Goal: Navigation & Orientation: Find specific page/section

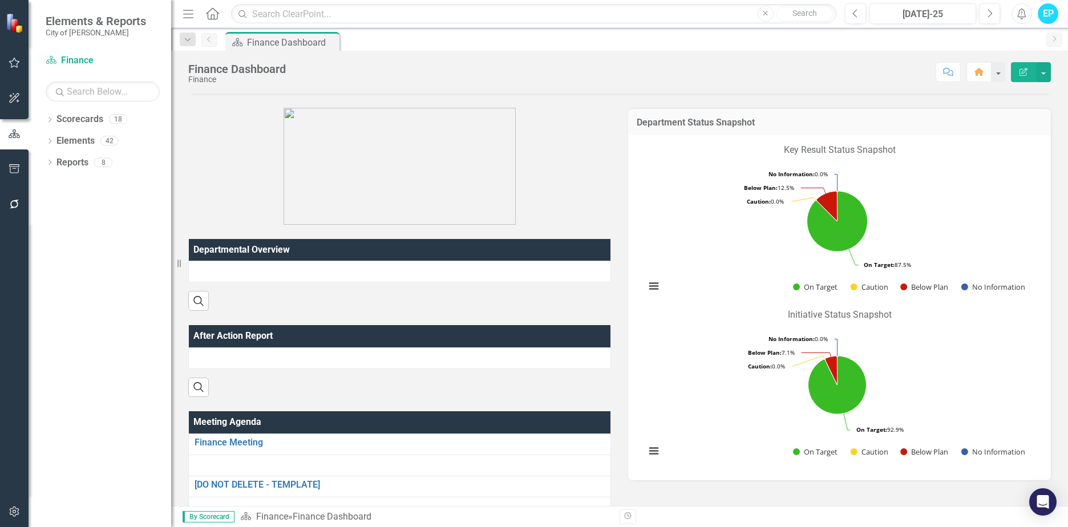
scroll to position [114, 0]
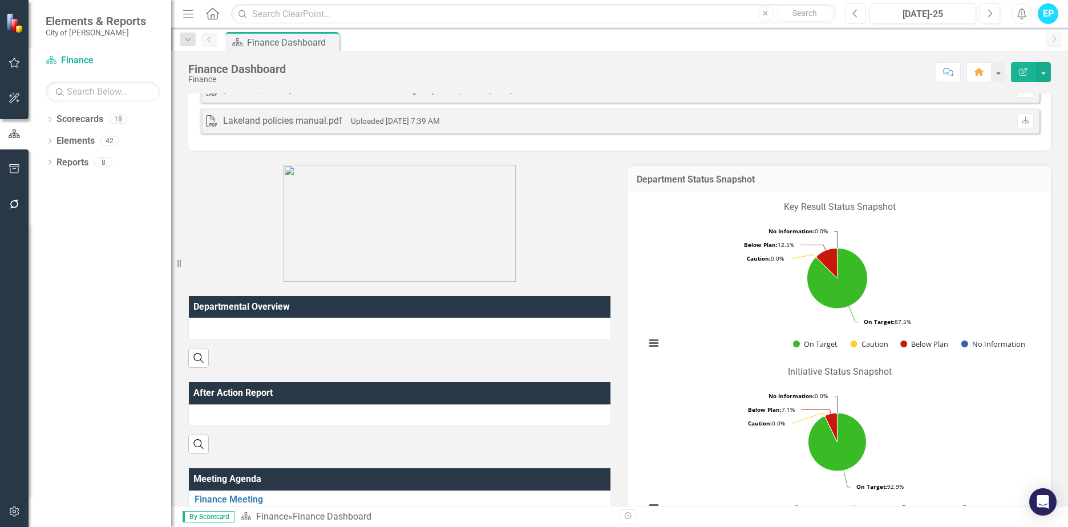
click at [854, 11] on icon "Previous" at bounding box center [855, 14] width 6 height 10
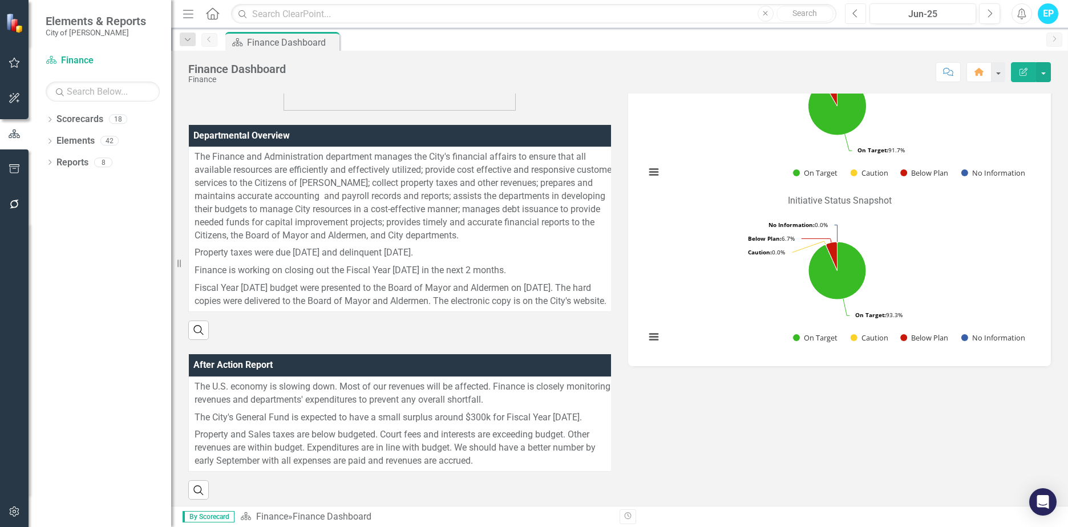
scroll to position [456, 0]
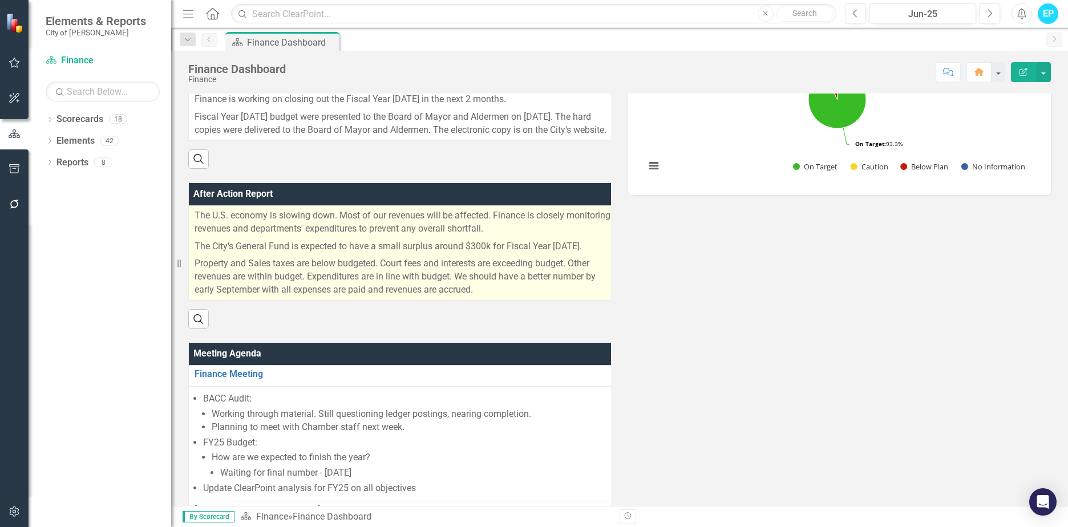
click at [503, 281] on p "Property and Sales taxes are below budgeted. Court fees and interests are excee…" at bounding box center [406, 276] width 422 height 42
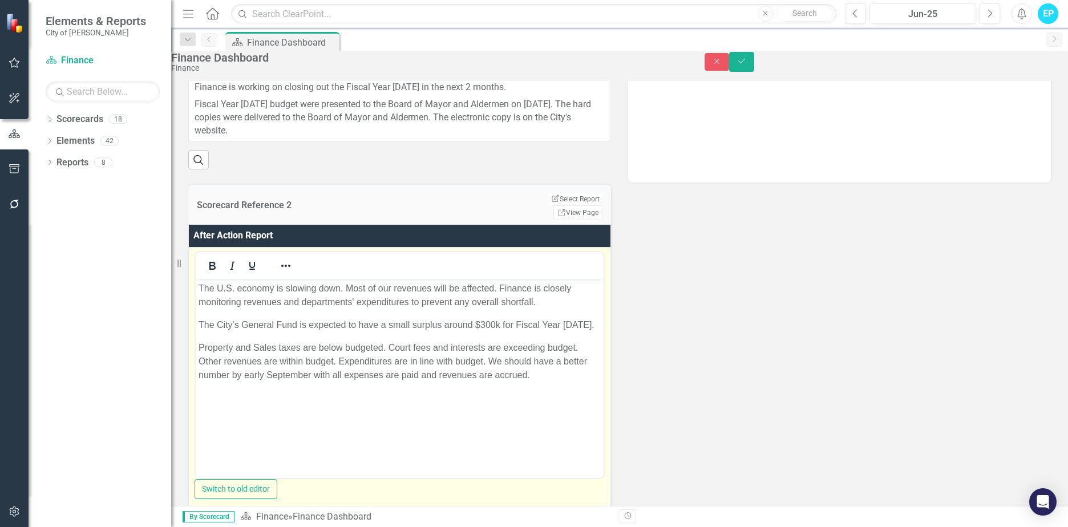
scroll to position [0, 0]
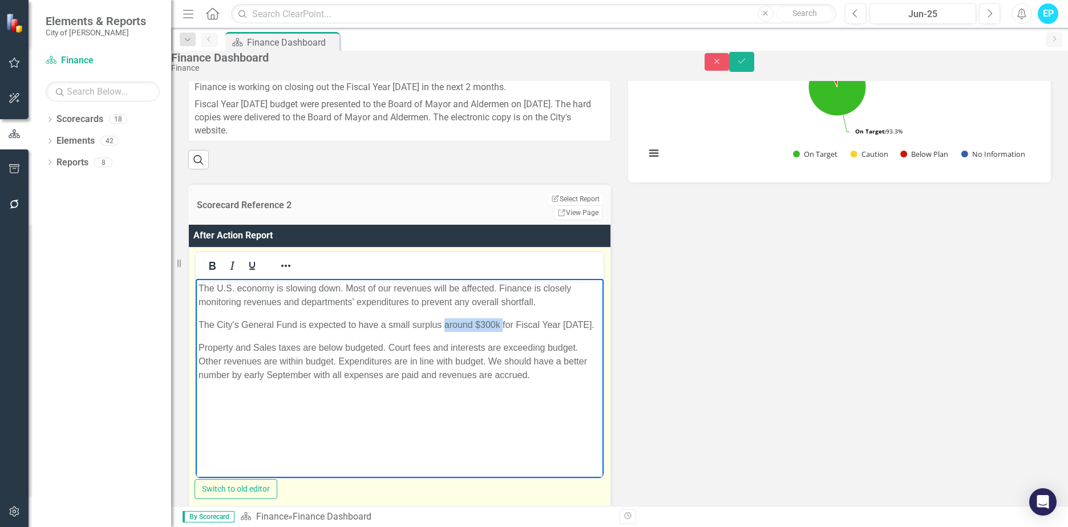
drag, startPoint x: 445, startPoint y: 323, endPoint x: 502, endPoint y: 321, distance: 57.7
click at [502, 321] on p "The City's General Fund is expected to have a small surplus around $300k for Fi…" at bounding box center [400, 325] width 402 height 14
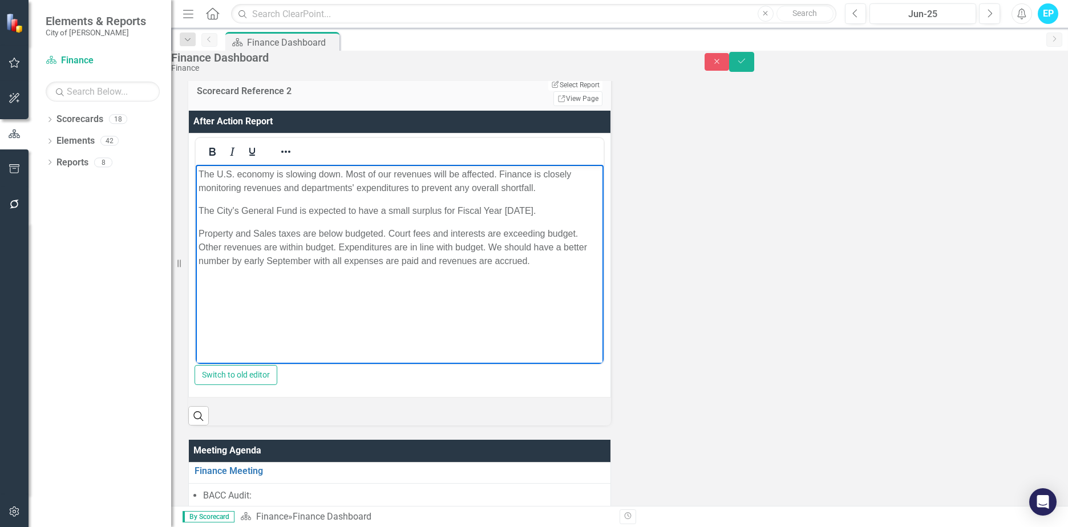
scroll to position [514, 0]
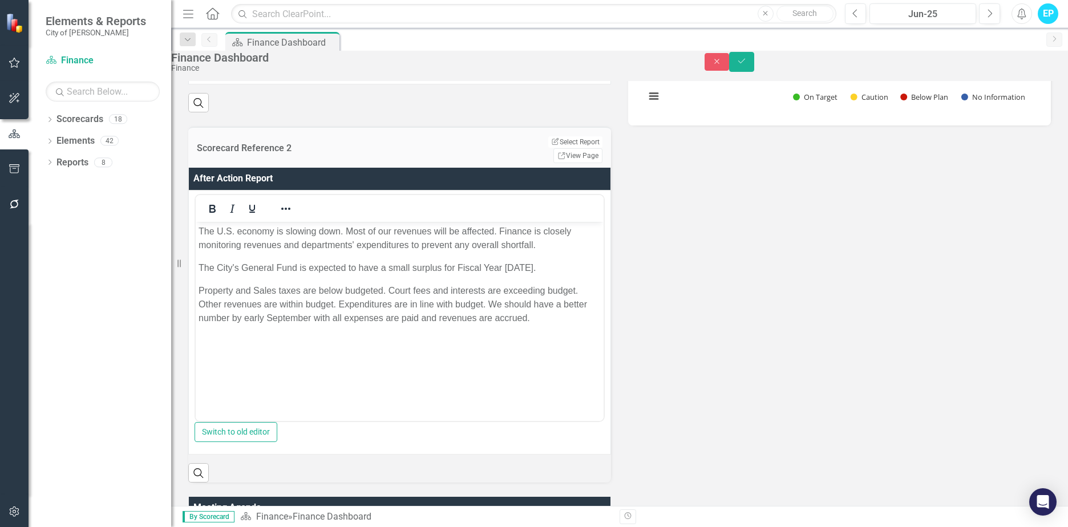
click at [726, 359] on div "Departmental Overview The Finance and Administration department manages the Cit…" at bounding box center [620, 232] width 880 height 987
click at [754, 65] on button "Save" at bounding box center [741, 62] width 25 height 20
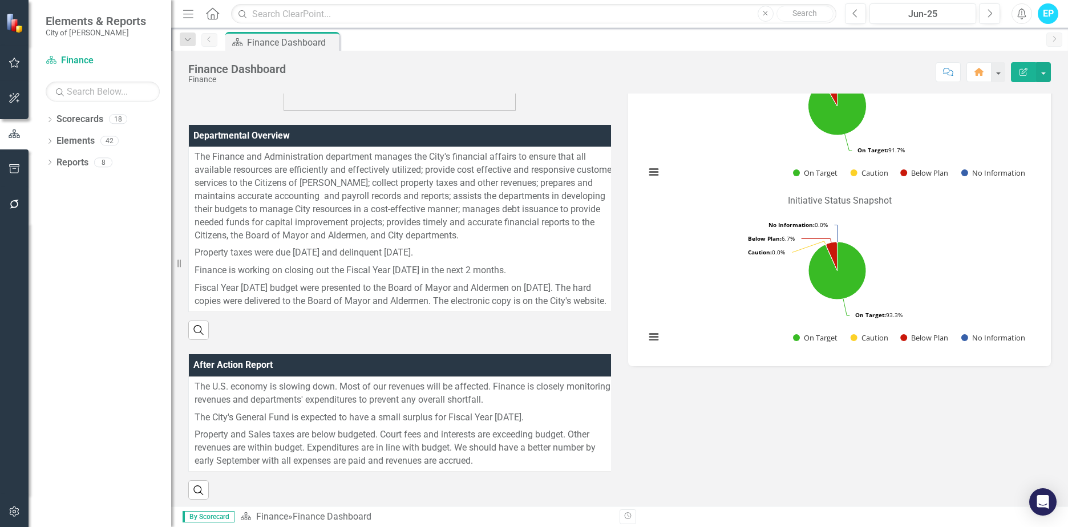
scroll to position [114, 0]
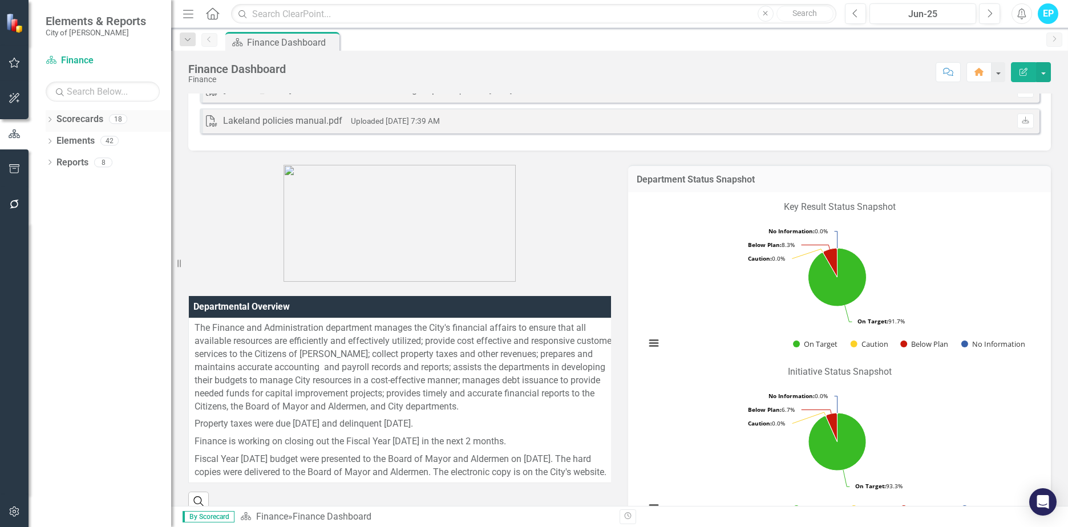
click at [51, 118] on icon "Dropdown" at bounding box center [50, 121] width 8 height 6
click at [34, 117] on icon "Dropdown" at bounding box center [31, 119] width 6 height 8
click at [54, 117] on div "Dropdown Scorecards 18" at bounding box center [109, 121] width 126 height 22
click at [49, 121] on icon "Dropdown" at bounding box center [50, 121] width 8 height 6
click at [43, 139] on icon "Dropdown" at bounding box center [38, 140] width 9 height 7
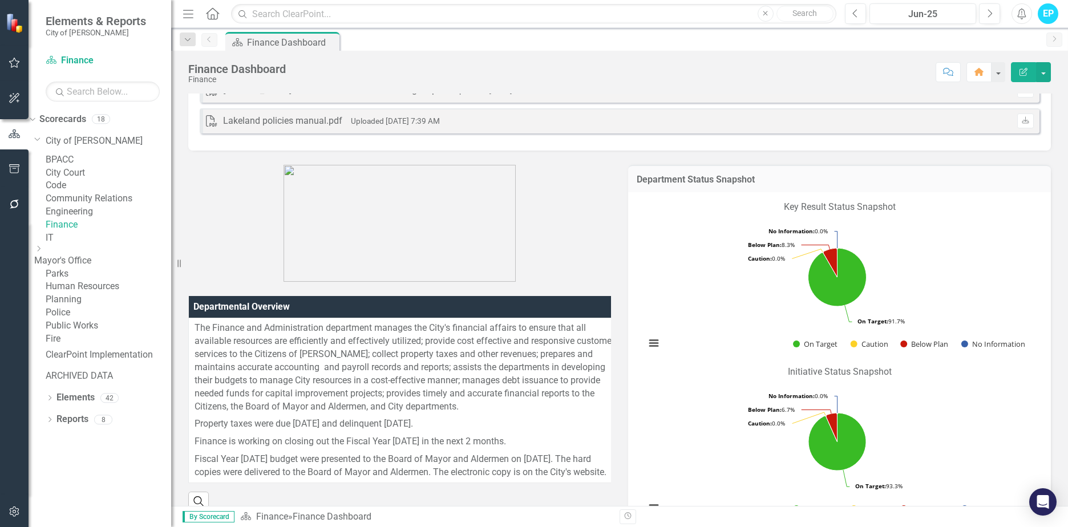
click at [84, 346] on link "Fire" at bounding box center [109, 339] width 126 height 13
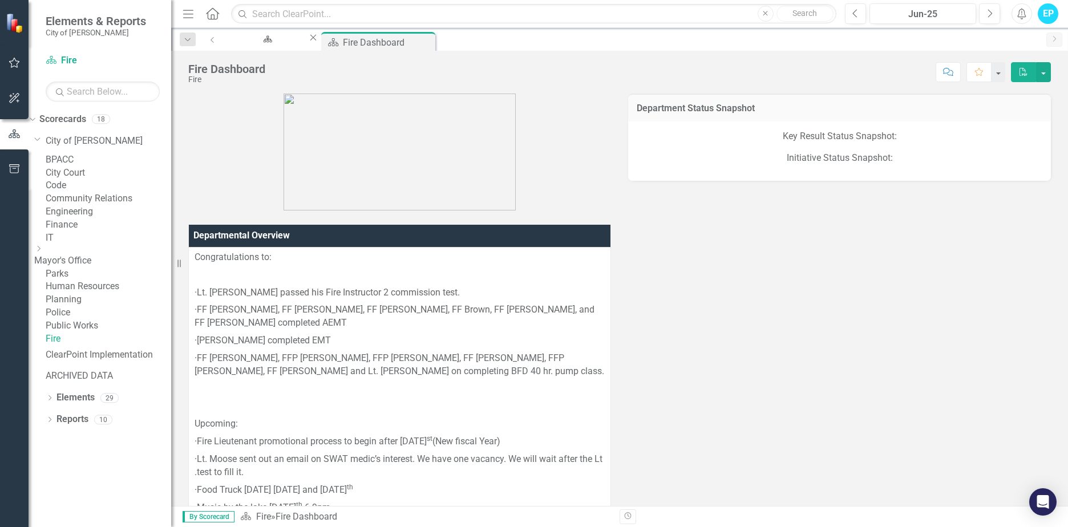
click at [97, 167] on link "BPACC" at bounding box center [109, 159] width 126 height 13
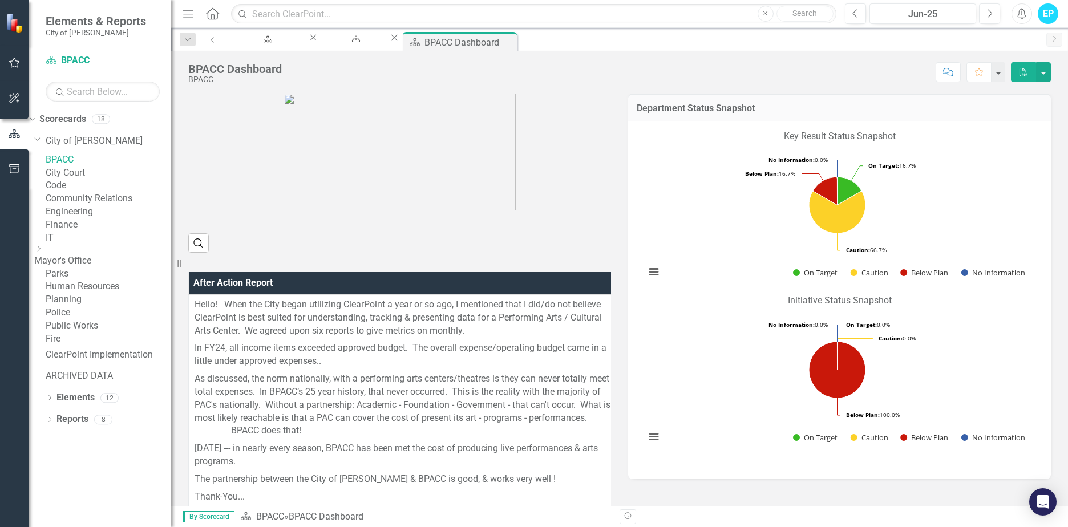
click at [87, 180] on link "City Court" at bounding box center [109, 173] width 126 height 13
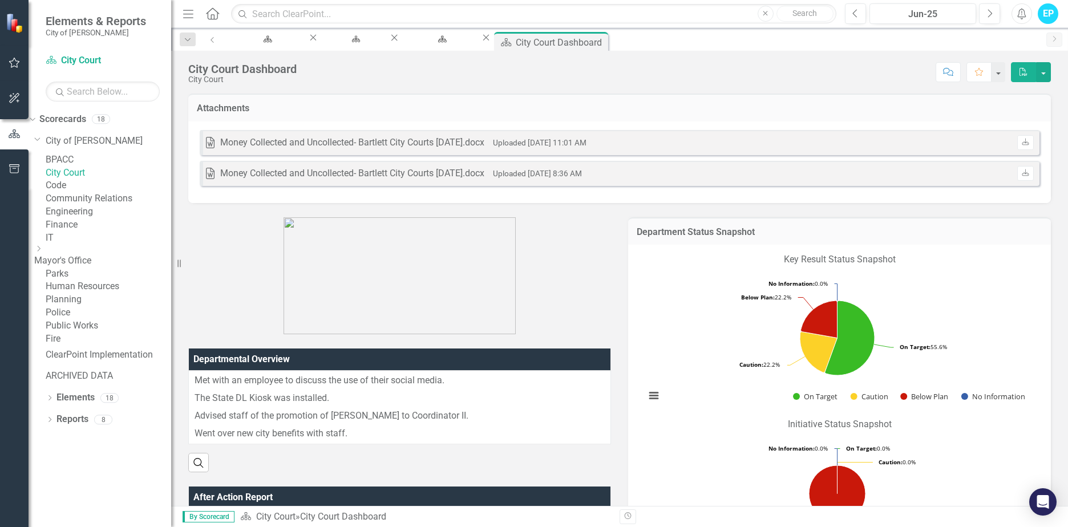
click at [87, 192] on link "Code" at bounding box center [109, 185] width 126 height 13
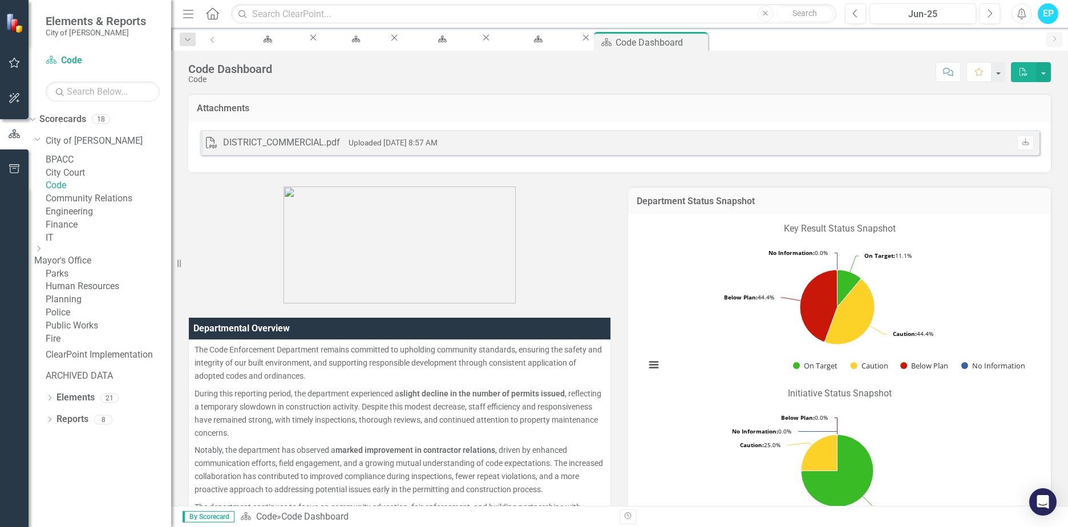
click at [103, 205] on link "Community Relations" at bounding box center [109, 198] width 126 height 13
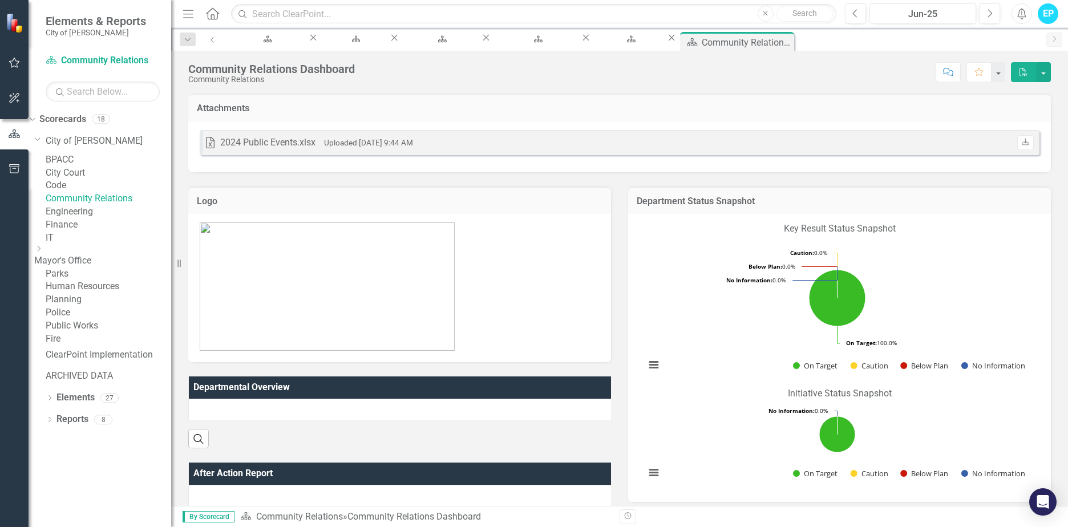
click at [107, 219] on link "Engineering" at bounding box center [109, 211] width 126 height 13
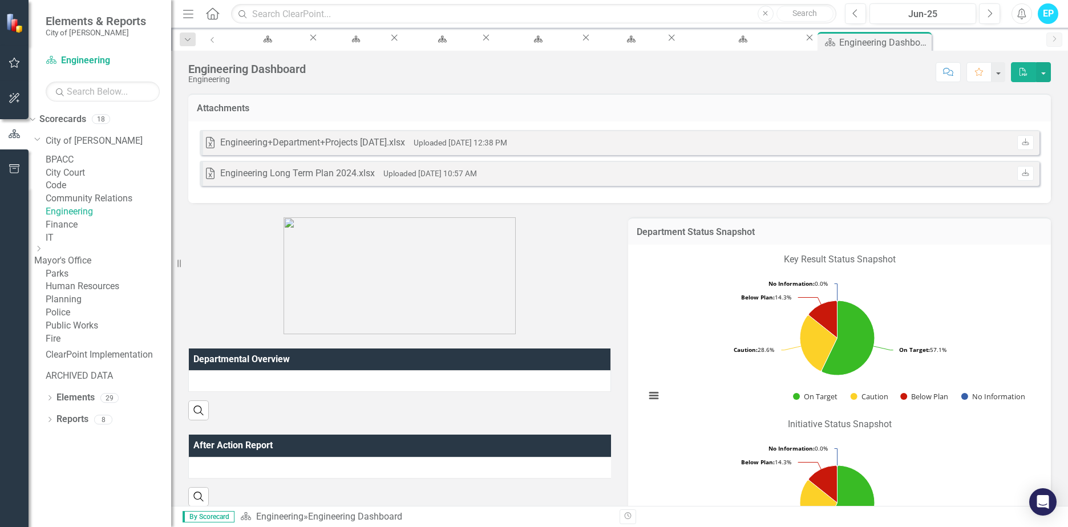
click at [95, 232] on link "Finance" at bounding box center [109, 225] width 126 height 13
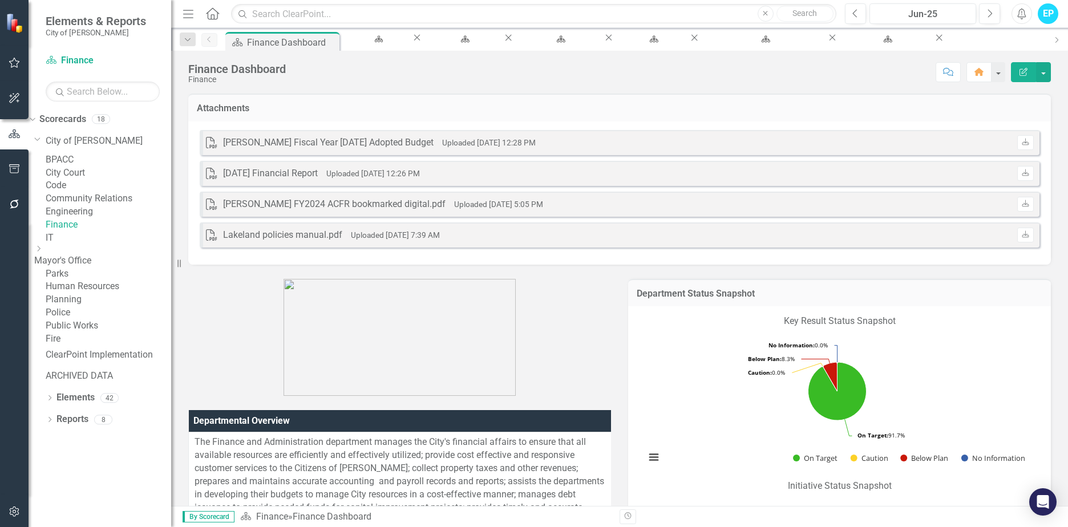
click at [82, 245] on link "IT" at bounding box center [109, 238] width 126 height 13
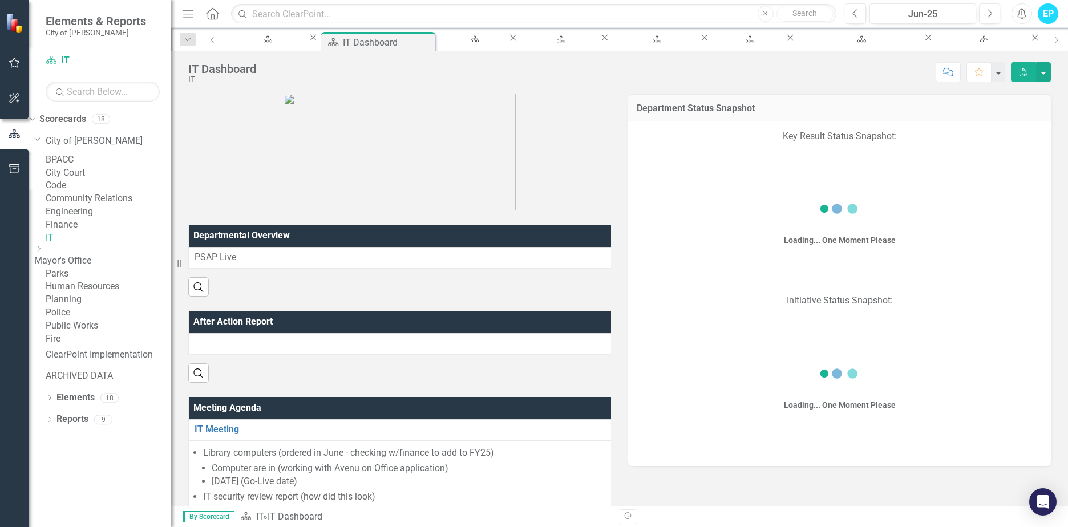
click at [97, 268] on link "Mayor's Office" at bounding box center [102, 260] width 137 height 13
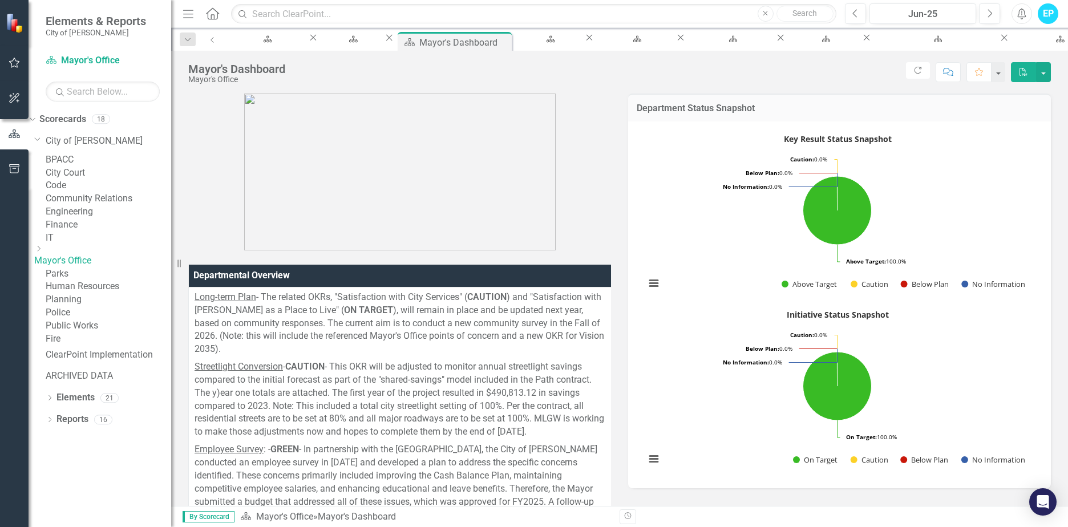
click at [81, 281] on link "Parks" at bounding box center [109, 274] width 126 height 13
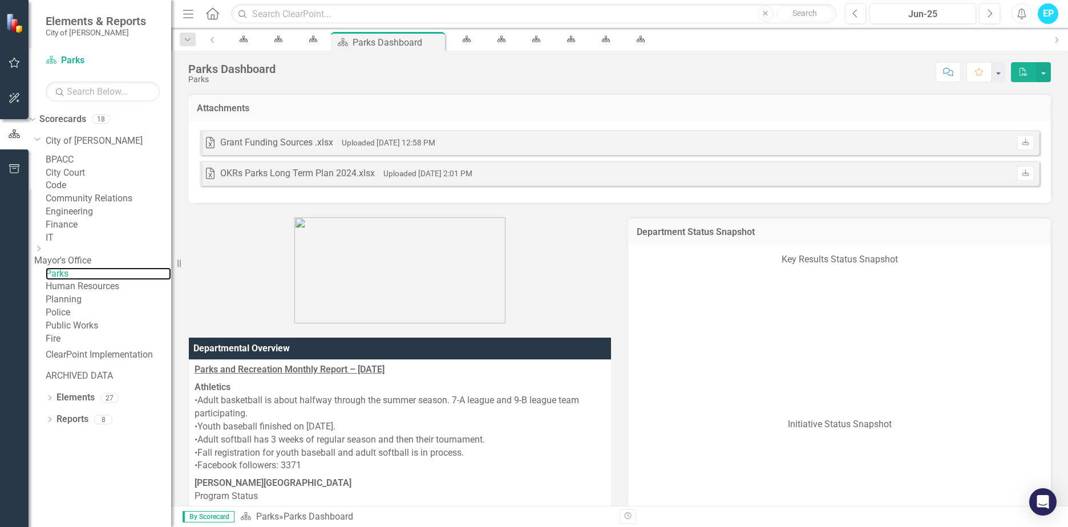
scroll to position [15, 0]
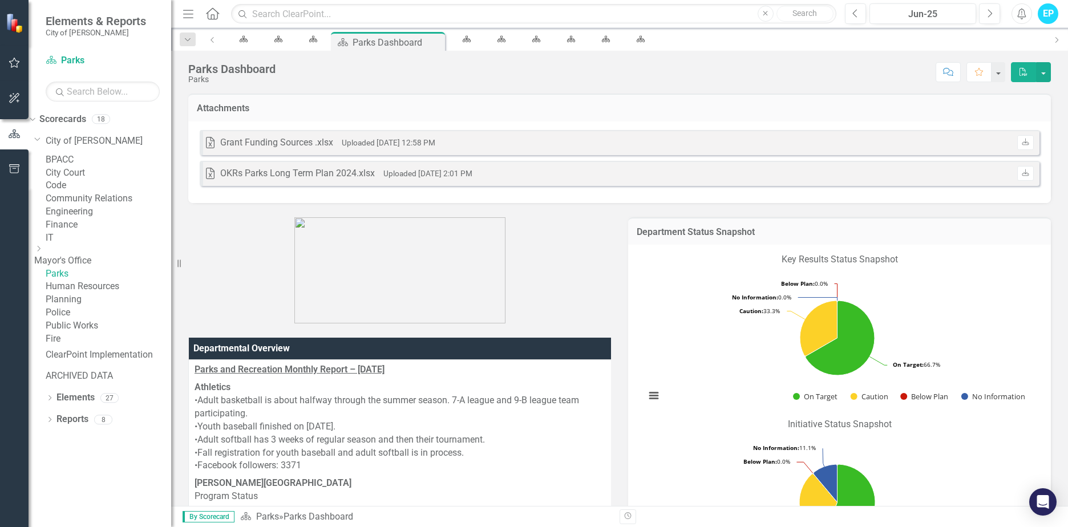
click at [94, 293] on link "Human Resources" at bounding box center [109, 286] width 126 height 13
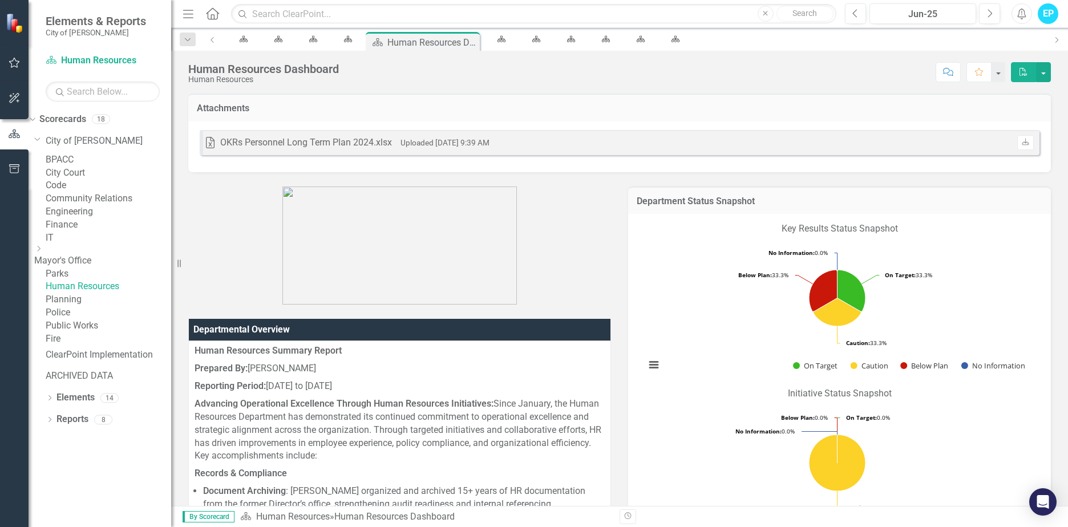
click at [87, 306] on link "Planning" at bounding box center [109, 299] width 126 height 13
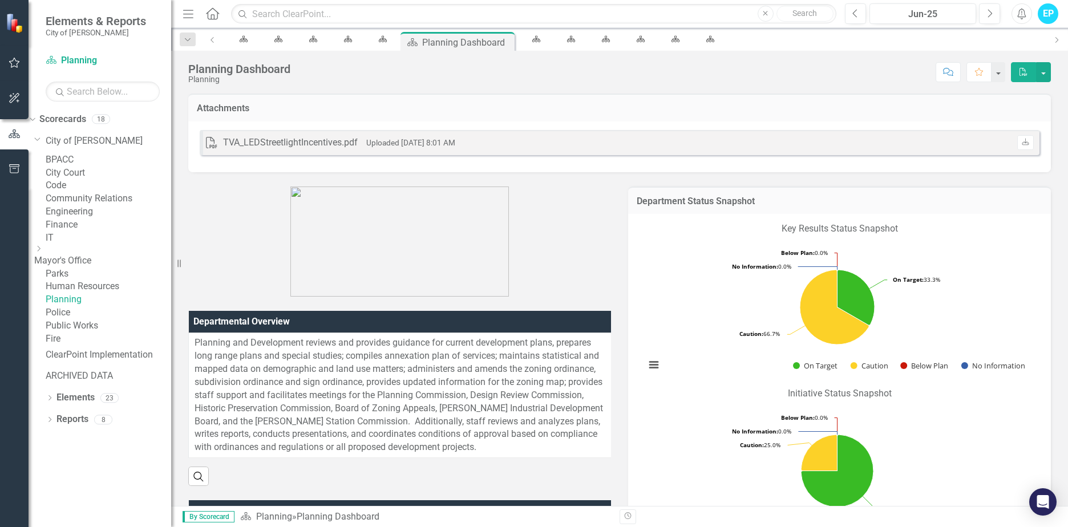
click at [86, 320] on link "Police" at bounding box center [109, 312] width 126 height 13
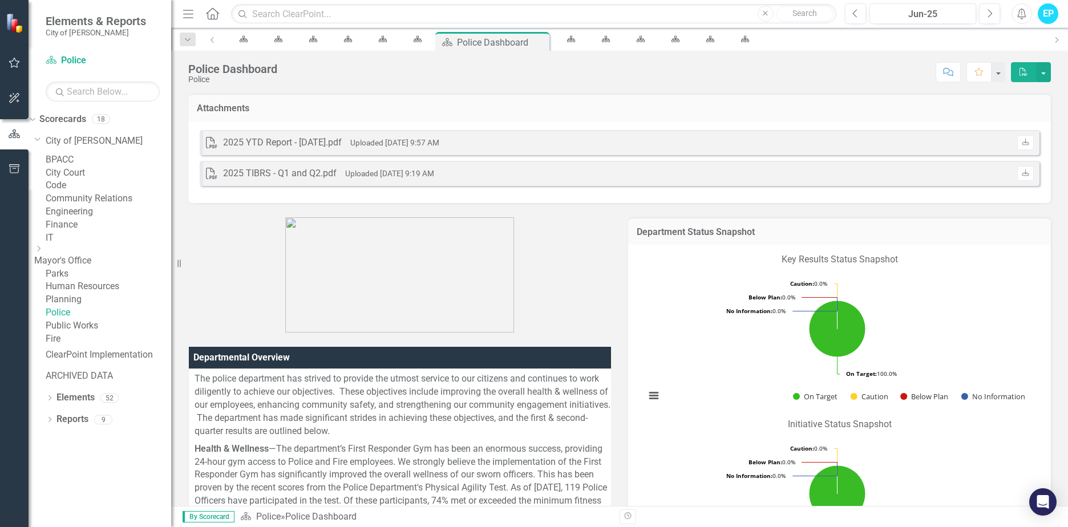
click at [108, 333] on link "Public Works" at bounding box center [109, 326] width 126 height 13
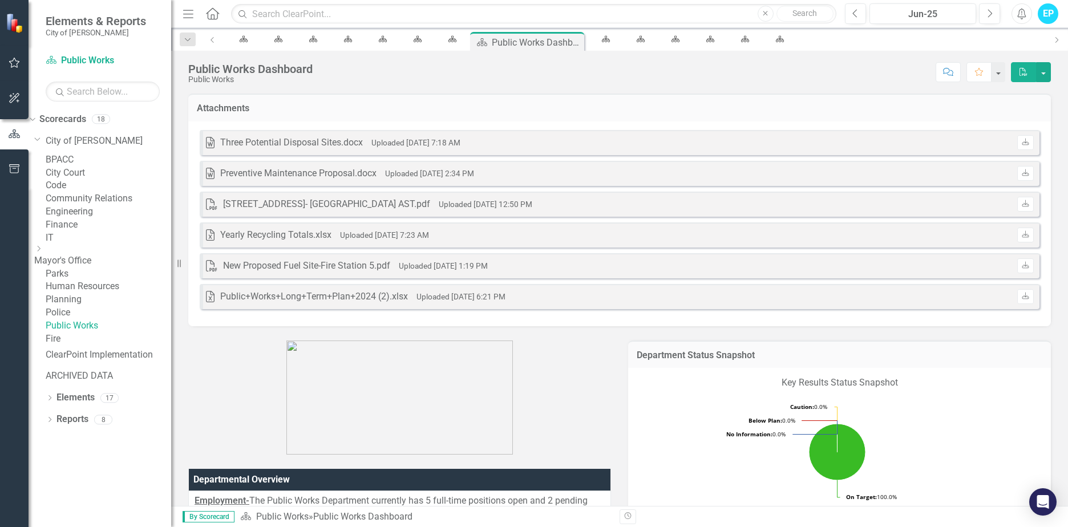
click at [85, 346] on link "Fire" at bounding box center [109, 339] width 126 height 13
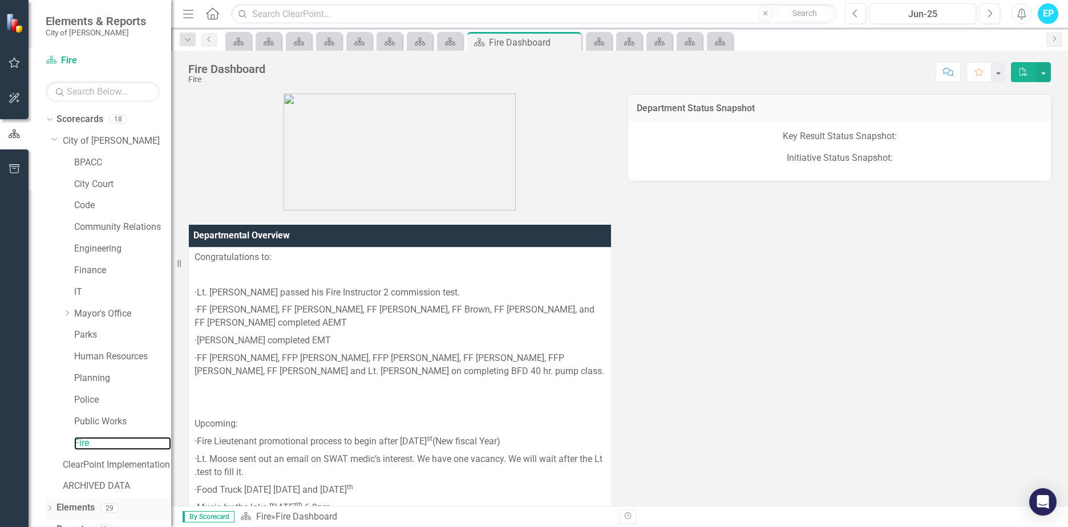
scroll to position [15, 0]
